Goal: Task Accomplishment & Management: Use online tool/utility

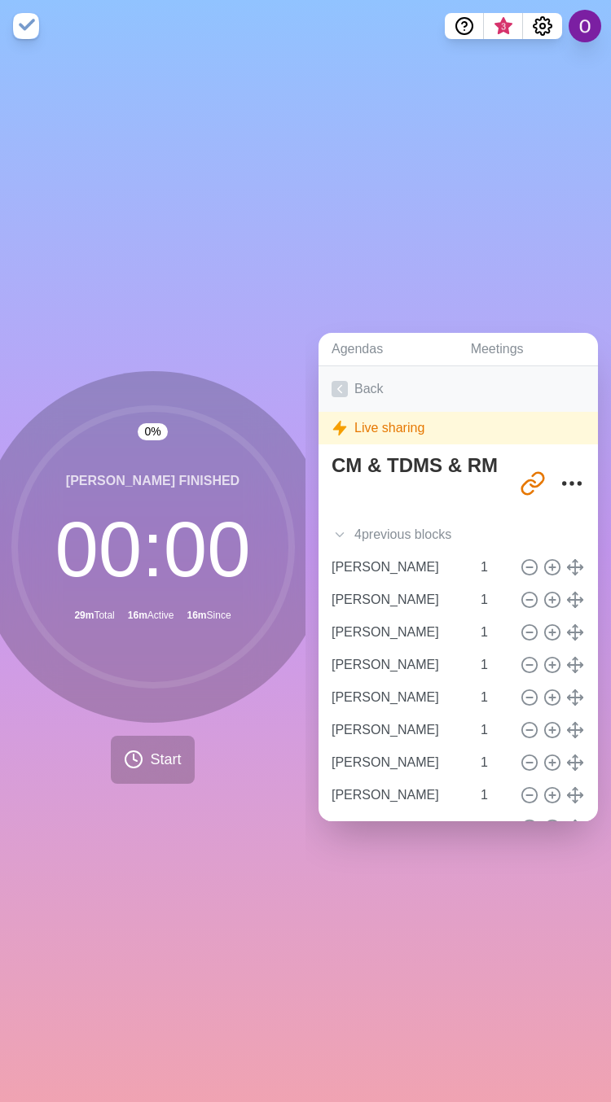
click at [333, 384] on icon at bounding box center [339, 389] width 16 height 16
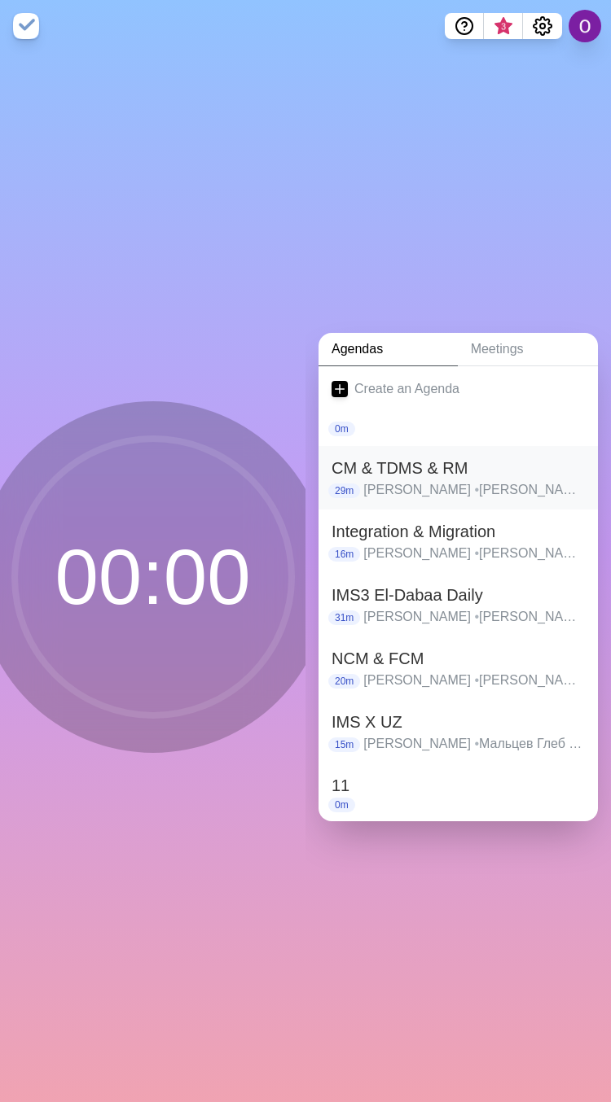
click at [384, 465] on h2 "CM & TDMS & RM" at bounding box center [457, 468] width 253 height 24
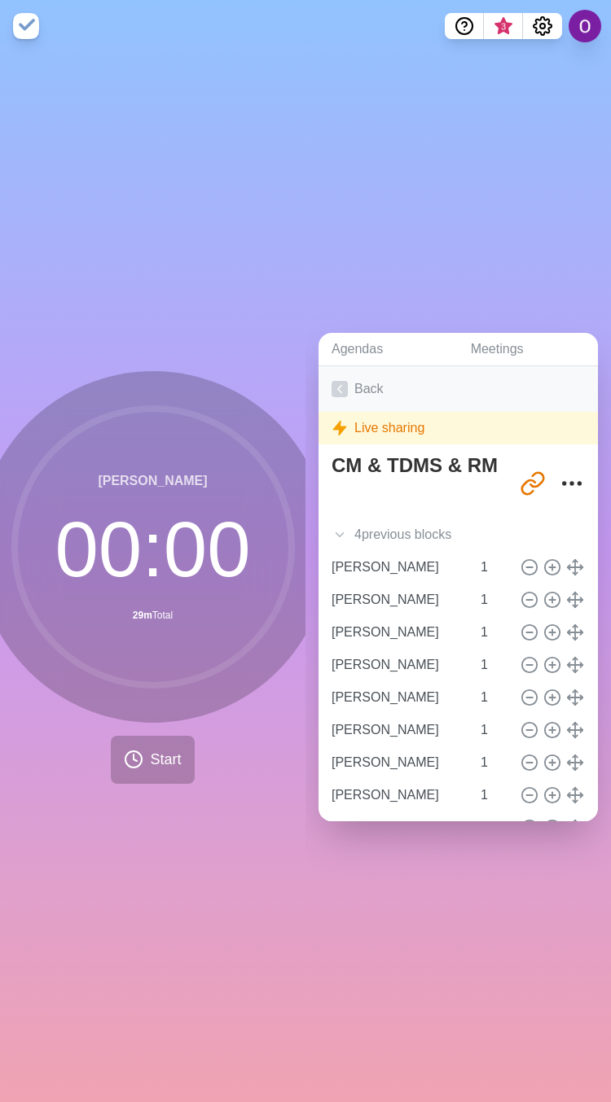
click at [342, 387] on icon at bounding box center [339, 389] width 16 height 16
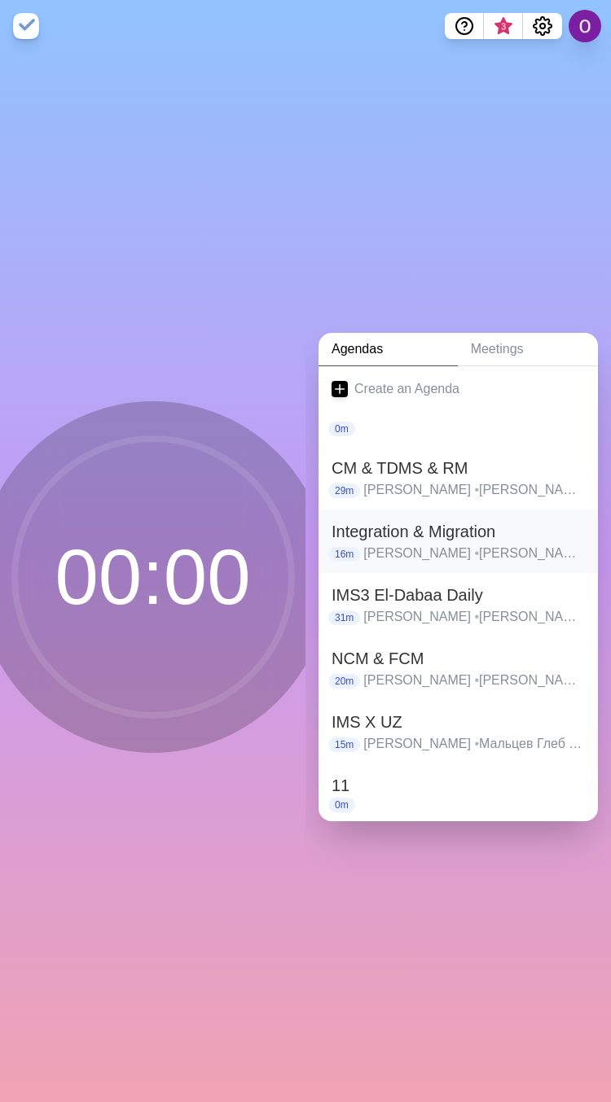
click at [404, 544] on p "[PERSON_NAME] • [PERSON_NAME] • [PERSON_NAME] • [PERSON_NAME] • [PERSON_NAME] •…" at bounding box center [473, 554] width 221 height 20
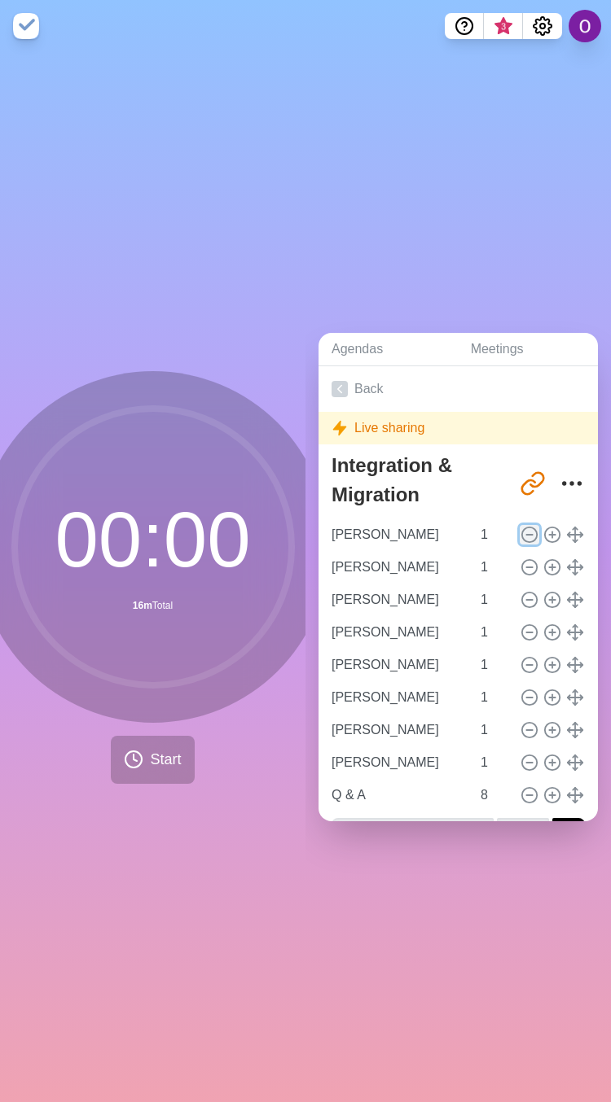
click at [520, 528] on icon at bounding box center [529, 535] width 18 height 18
type input "[PERSON_NAME]"
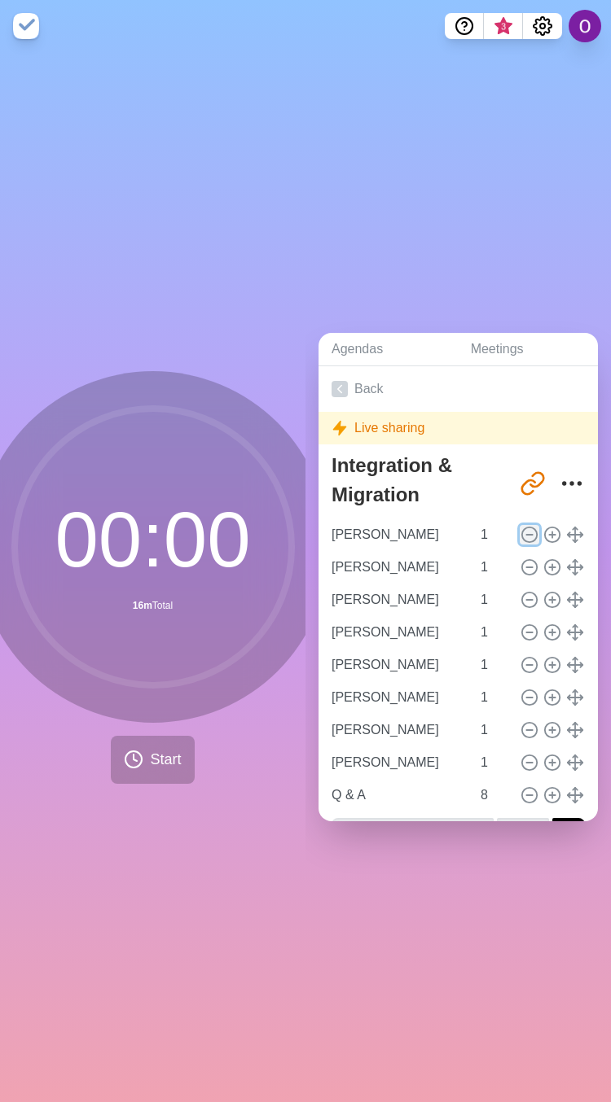
type input "[PERSON_NAME]"
type input "Q & A"
type input "8"
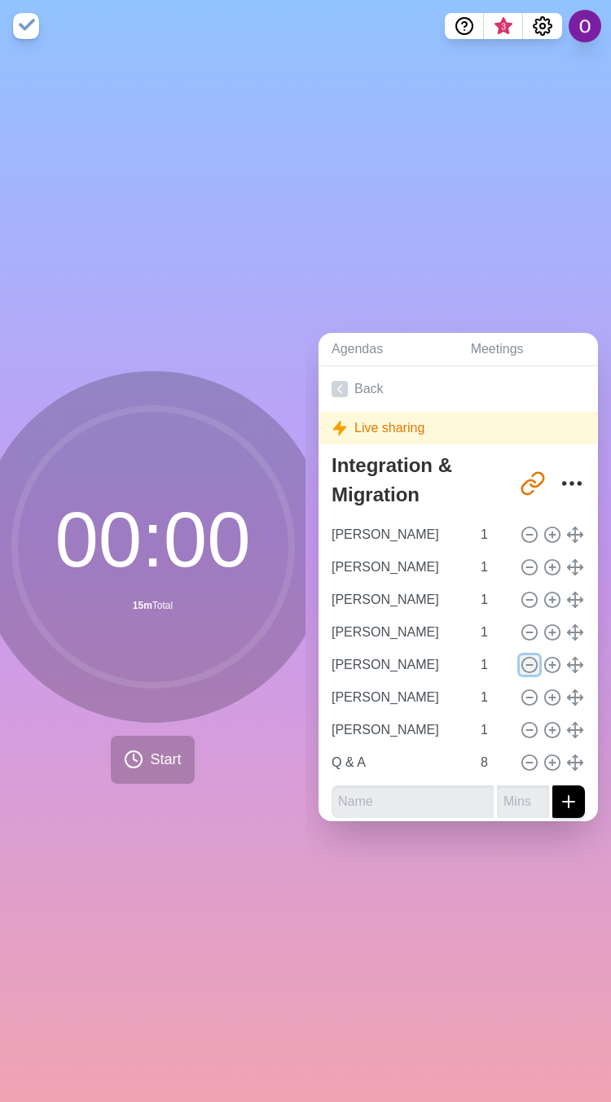
click at [520, 656] on icon at bounding box center [529, 665] width 18 height 18
type input "[PERSON_NAME]"
type input "Q & A"
type input "8"
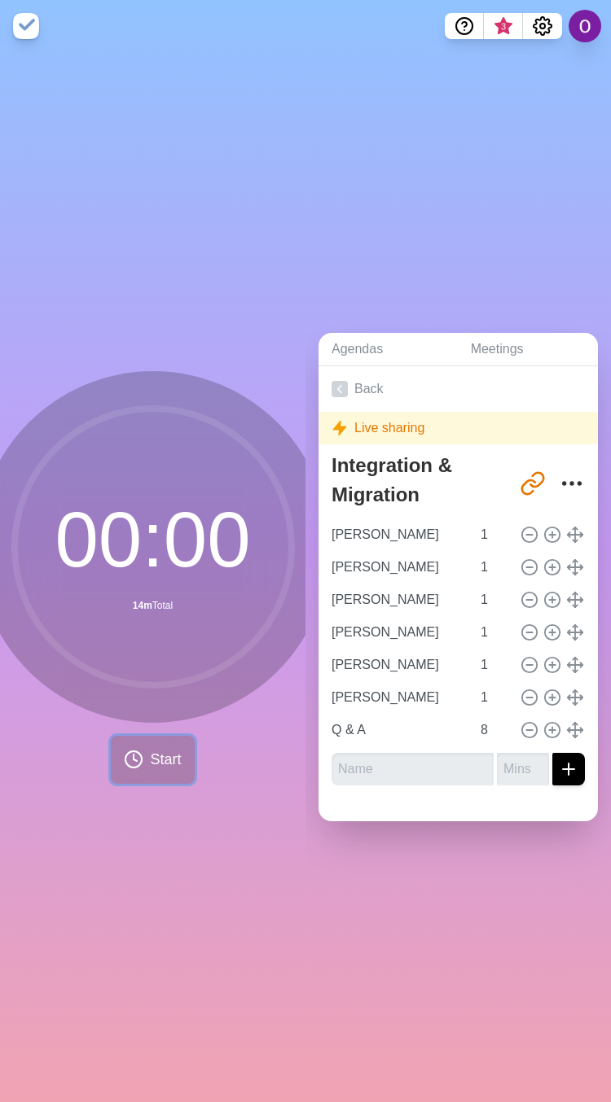
click at [160, 755] on span "Start" at bounding box center [165, 760] width 31 height 22
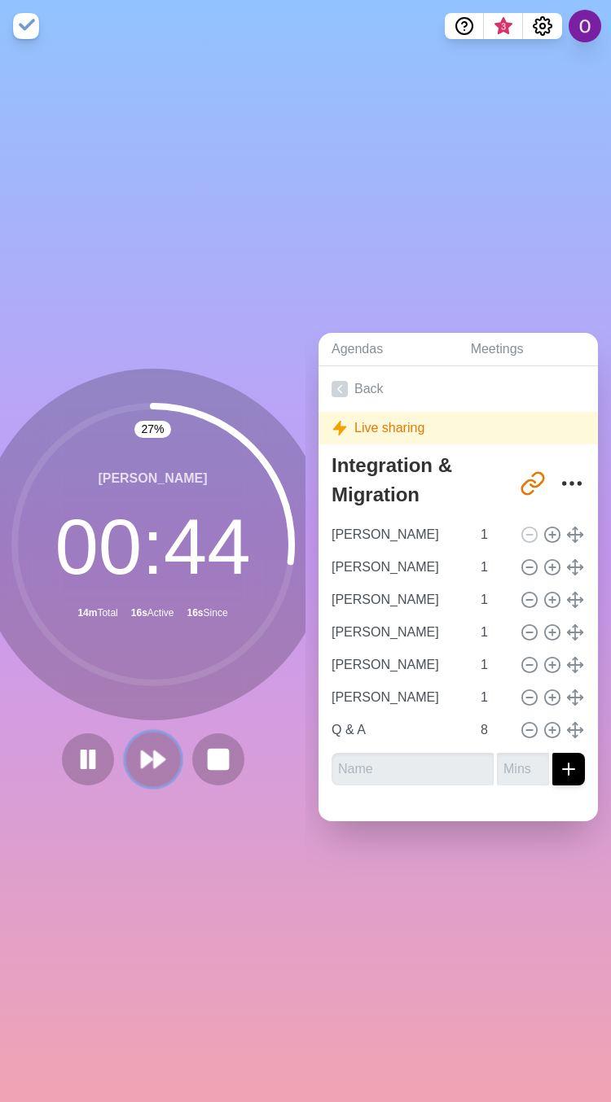
click at [151, 755] on icon at bounding box center [153, 760] width 28 height 28
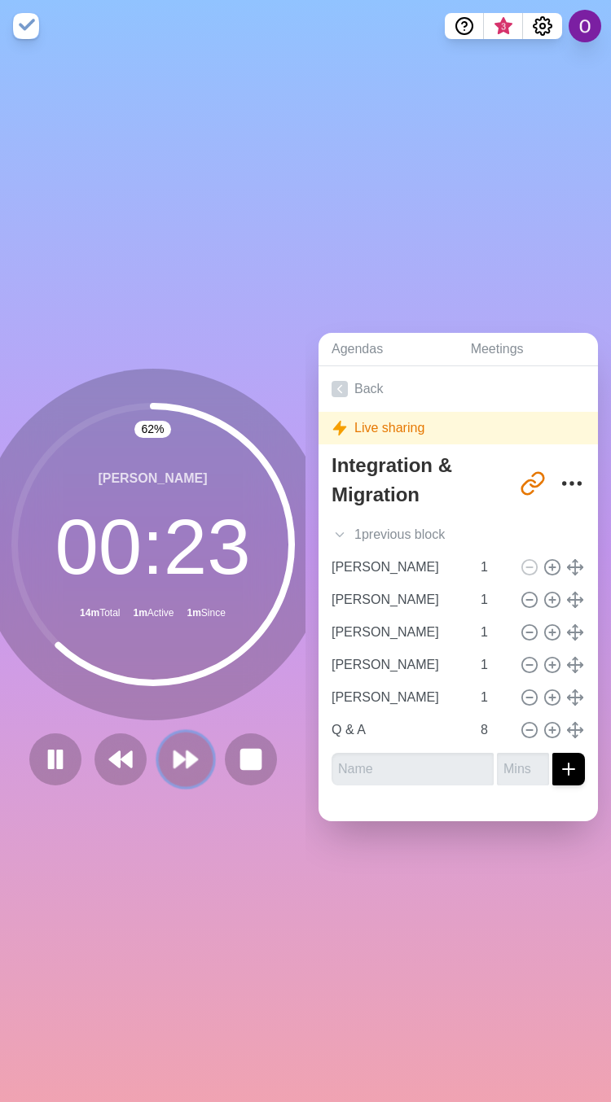
click at [186, 751] on polygon at bounding box center [191, 759] width 11 height 16
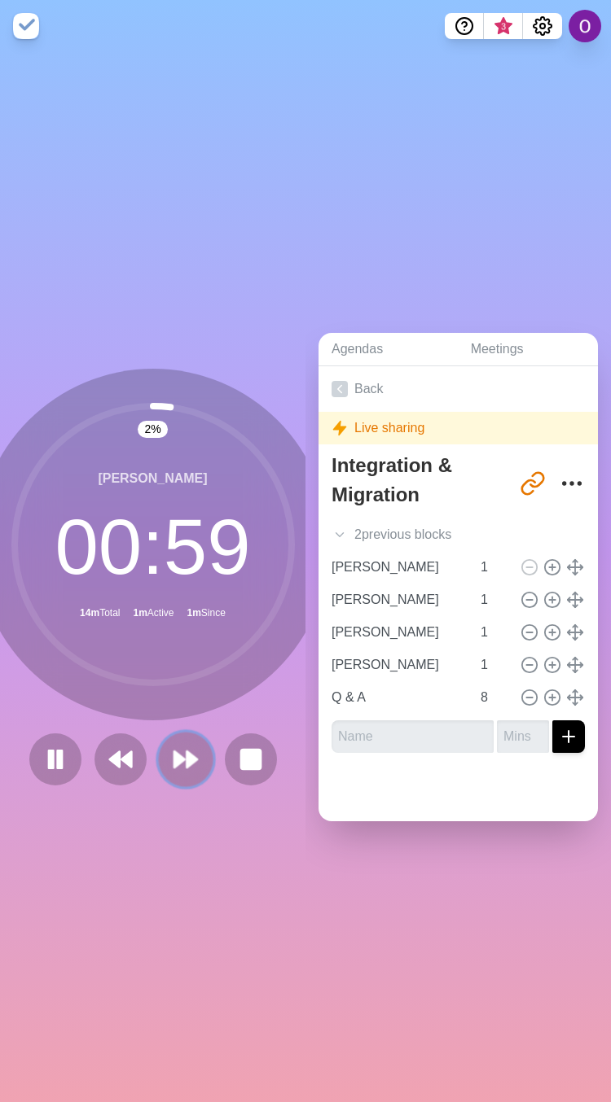
click at [186, 751] on polygon at bounding box center [191, 759] width 11 height 16
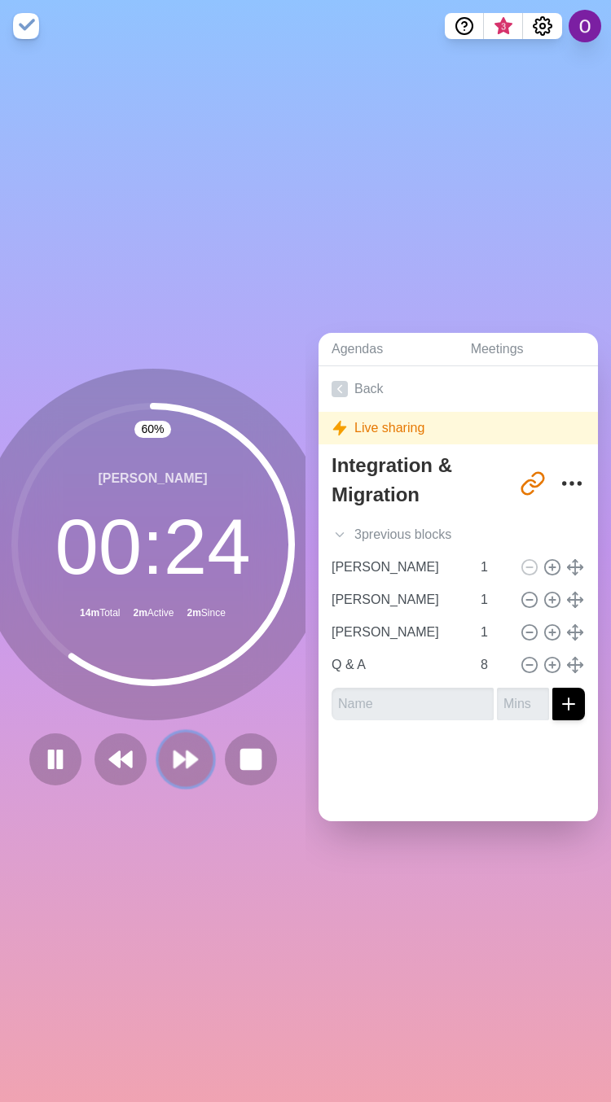
click at [172, 758] on icon at bounding box center [186, 760] width 28 height 28
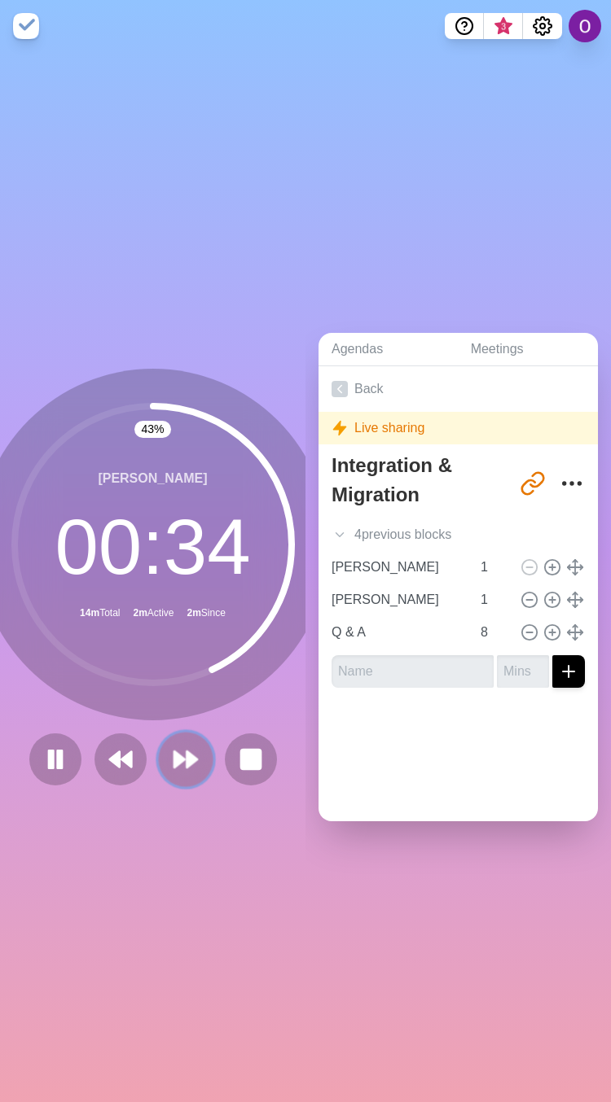
click at [174, 751] on polygon at bounding box center [179, 759] width 11 height 16
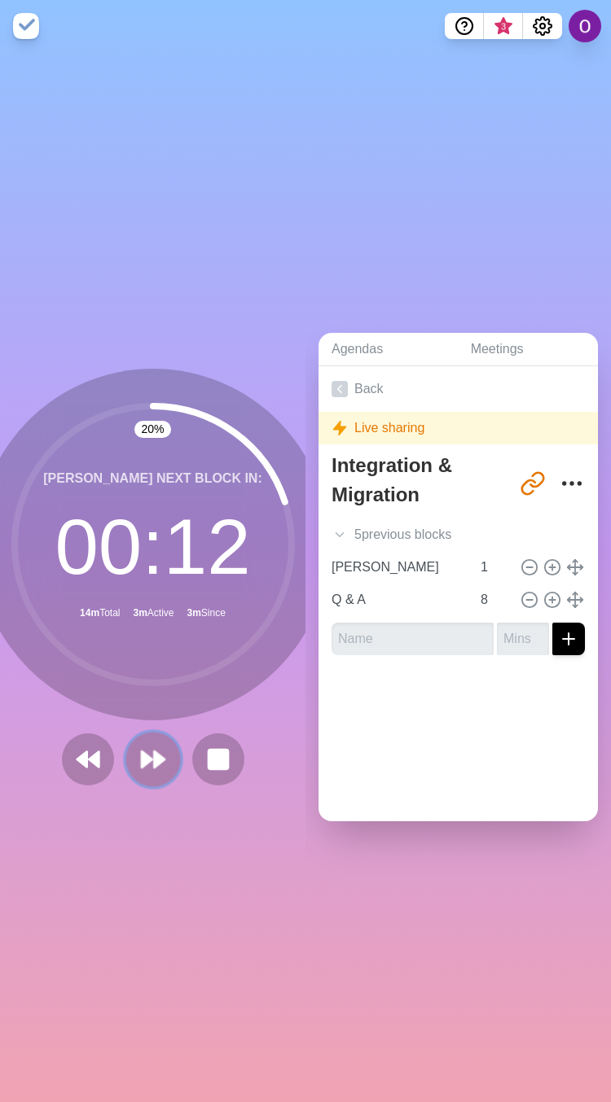
click at [142, 760] on icon at bounding box center [153, 760] width 28 height 28
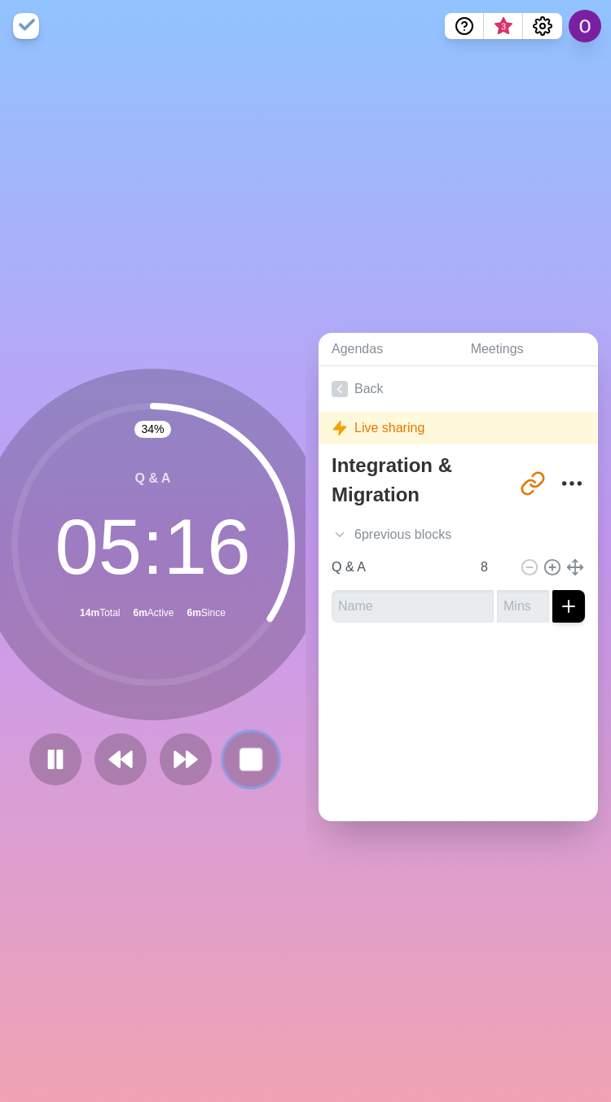
click at [240, 755] on rect at bounding box center [250, 759] width 20 height 20
